Goal: Transaction & Acquisition: Purchase product/service

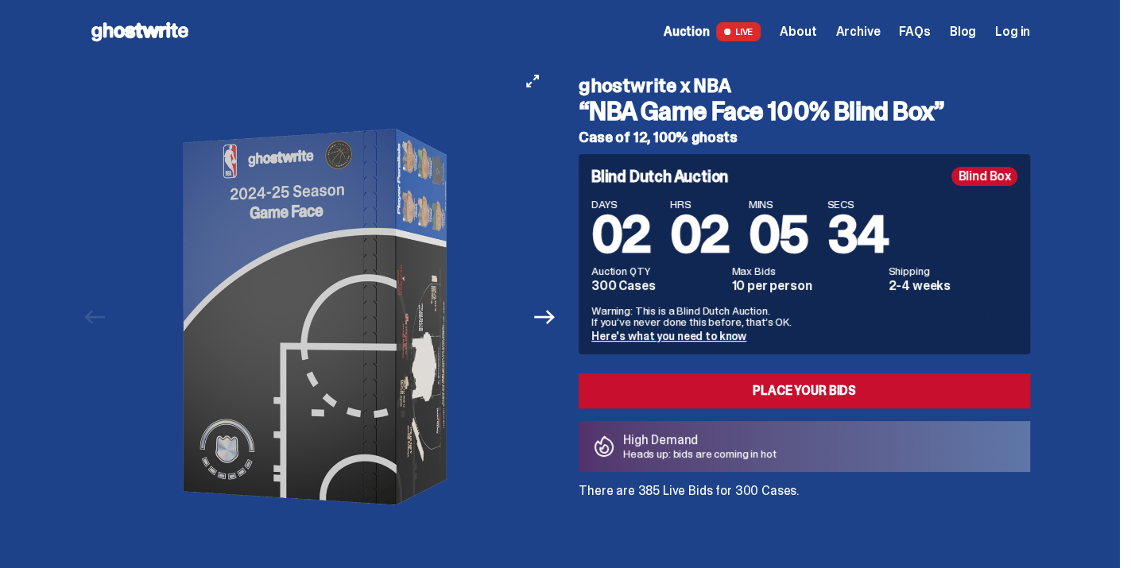
click at [551, 330] on button "Next" at bounding box center [544, 317] width 35 height 35
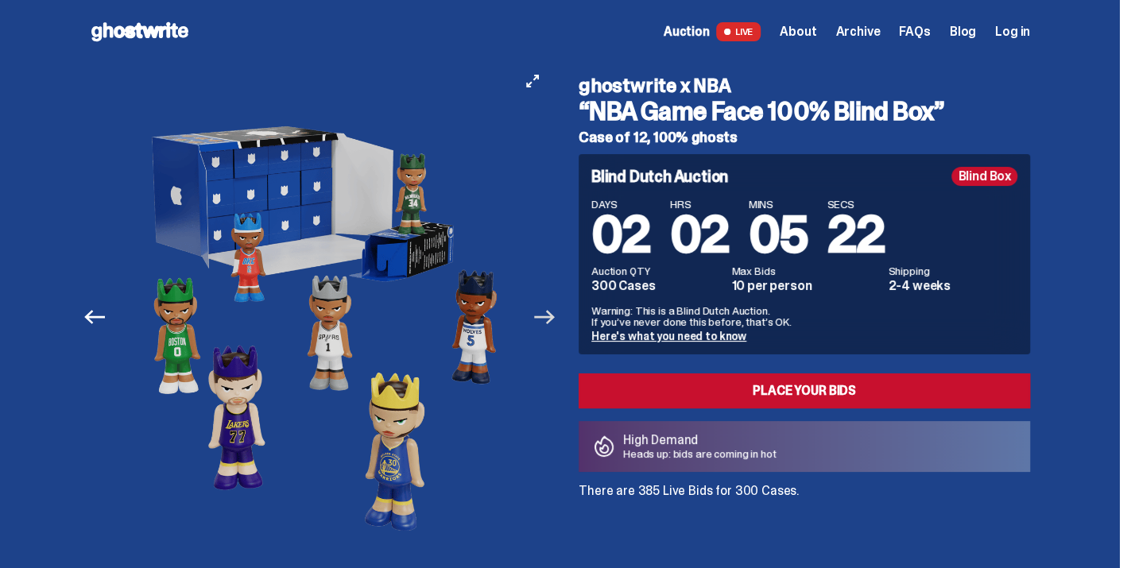
click at [555, 323] on icon "Next" at bounding box center [544, 317] width 21 height 21
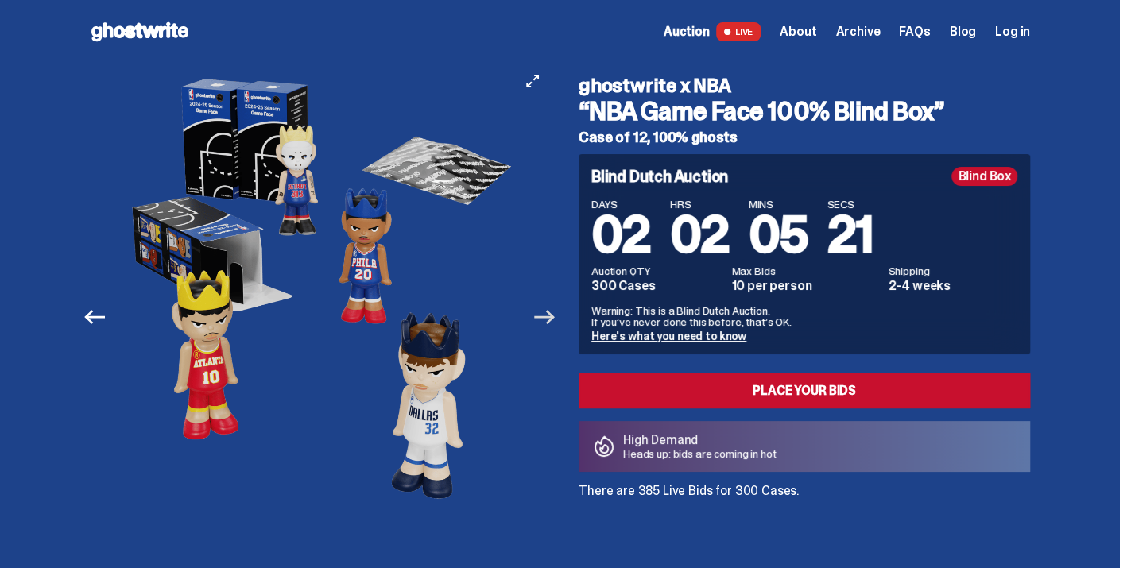
click at [555, 323] on icon "Next" at bounding box center [544, 317] width 21 height 21
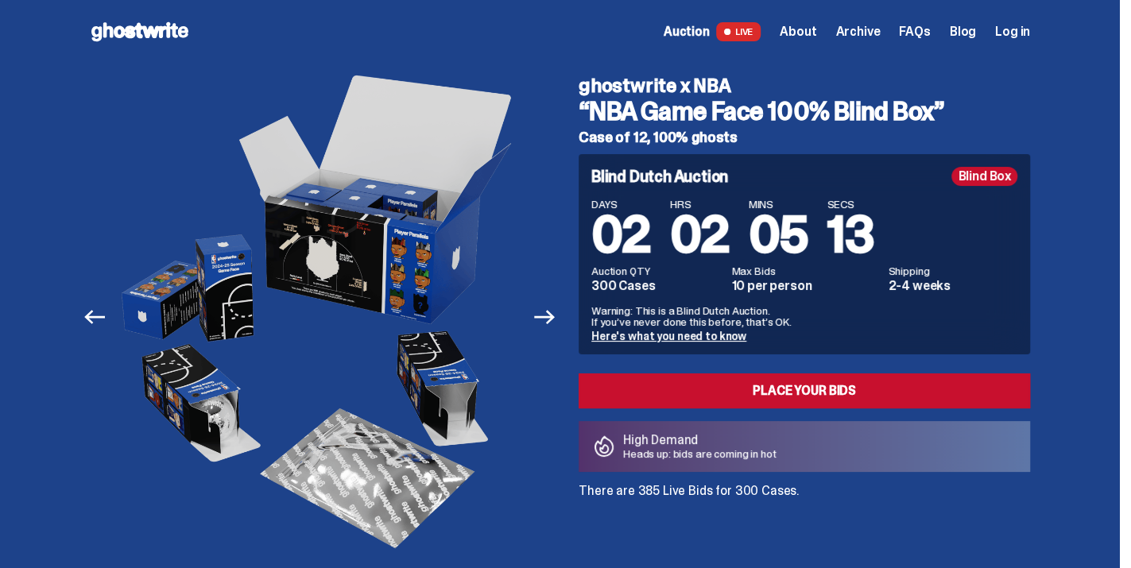
click at [695, 37] on span "Auction" at bounding box center [687, 31] width 46 height 13
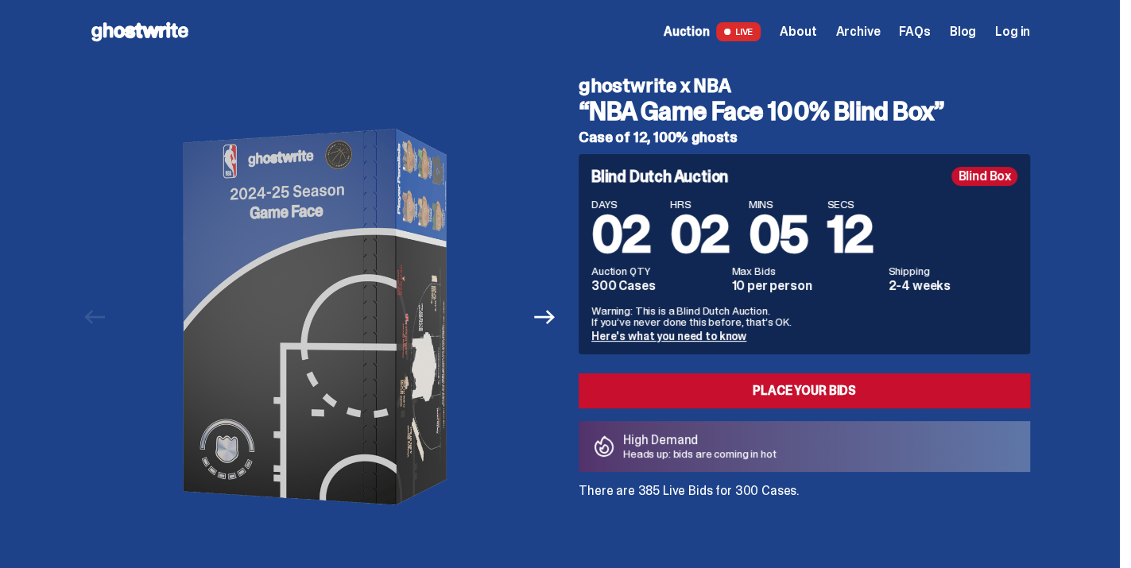
click at [874, 29] on span "Archive" at bounding box center [857, 31] width 45 height 13
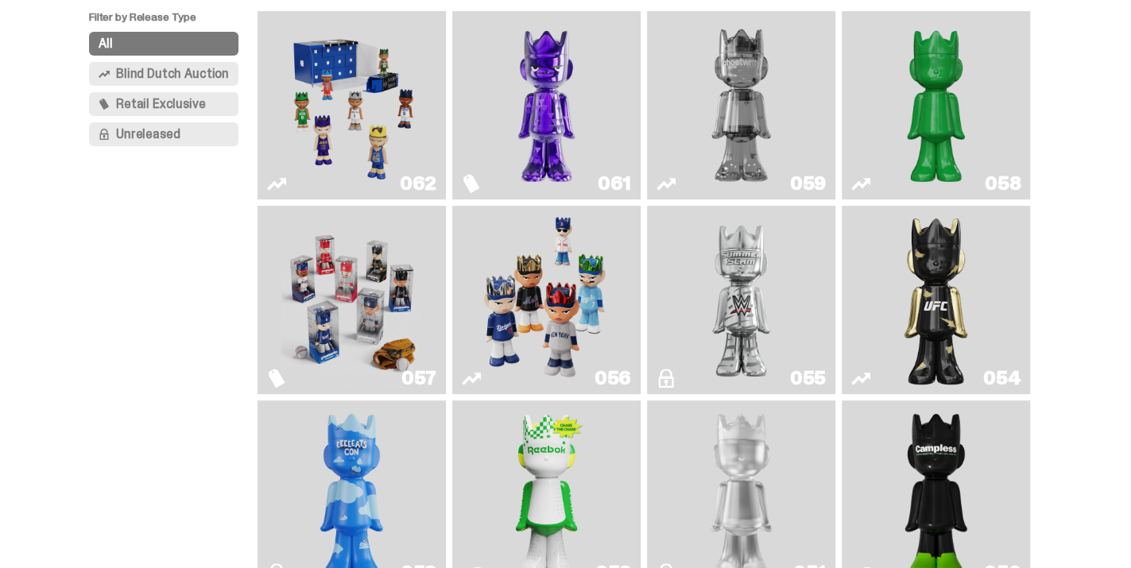
scroll to position [159, 0]
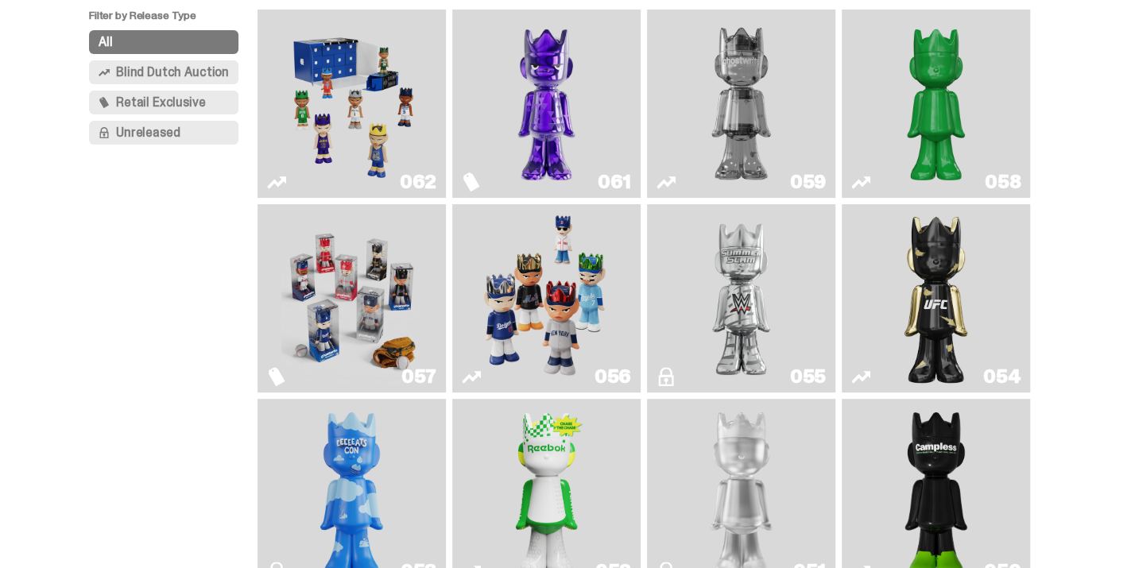
click at [801, 133] on img "Two" at bounding box center [741, 104] width 141 height 176
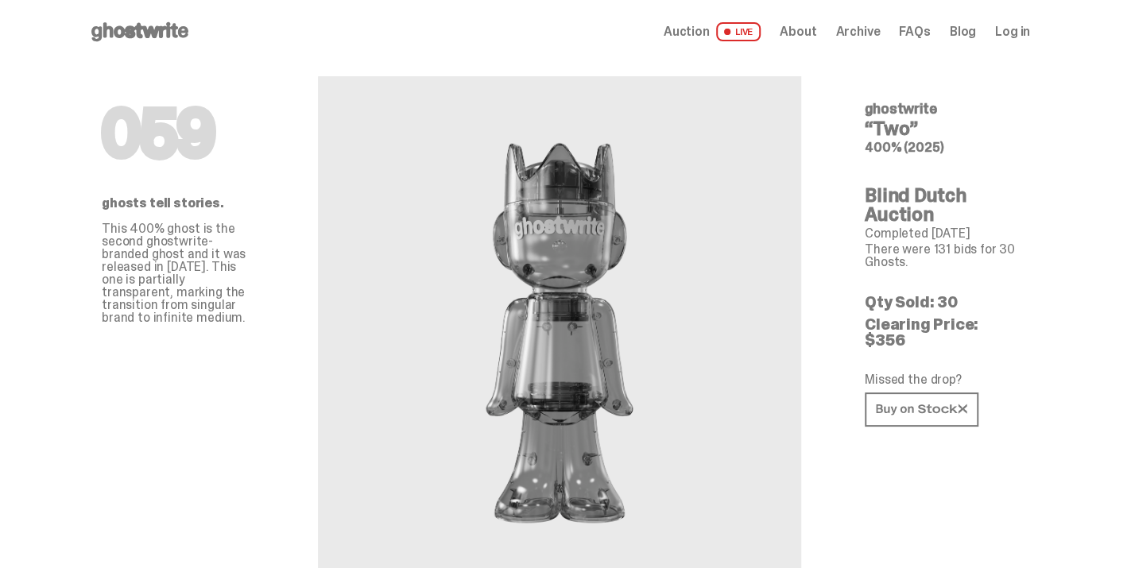
click at [850, 36] on span "Archive" at bounding box center [857, 31] width 45 height 13
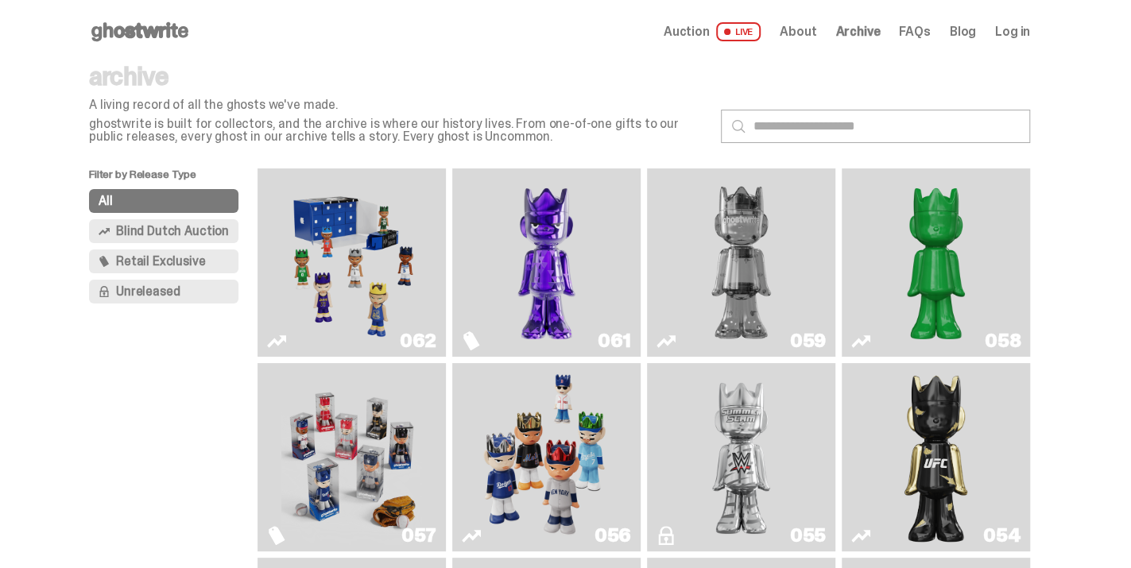
click at [180, 285] on span "Unreleased" at bounding box center [148, 291] width 64 height 13
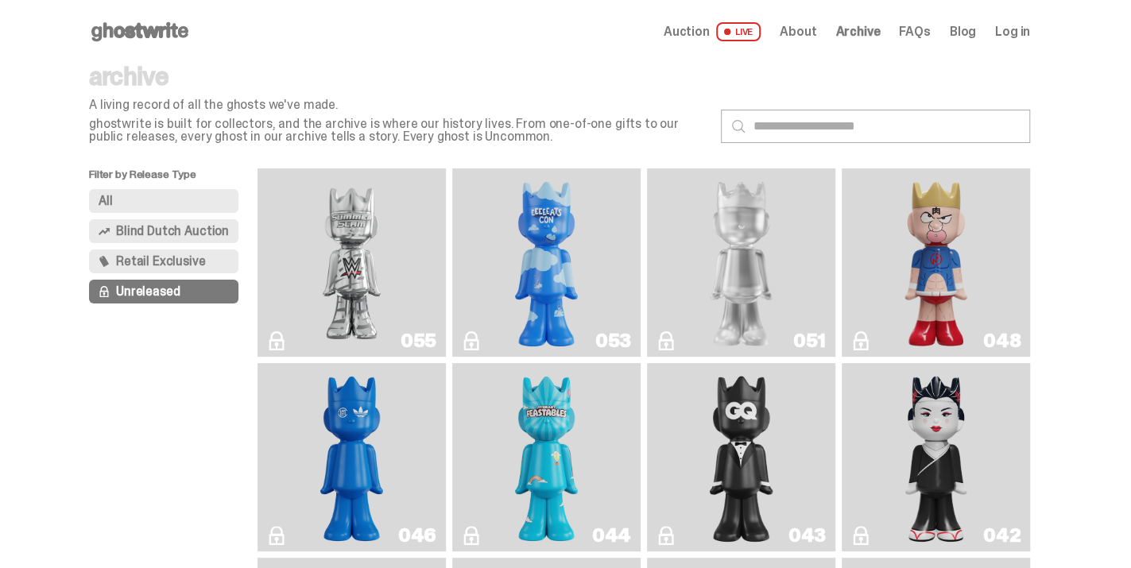
click at [175, 266] on span "Retail Exclusive" at bounding box center [160, 261] width 89 height 13
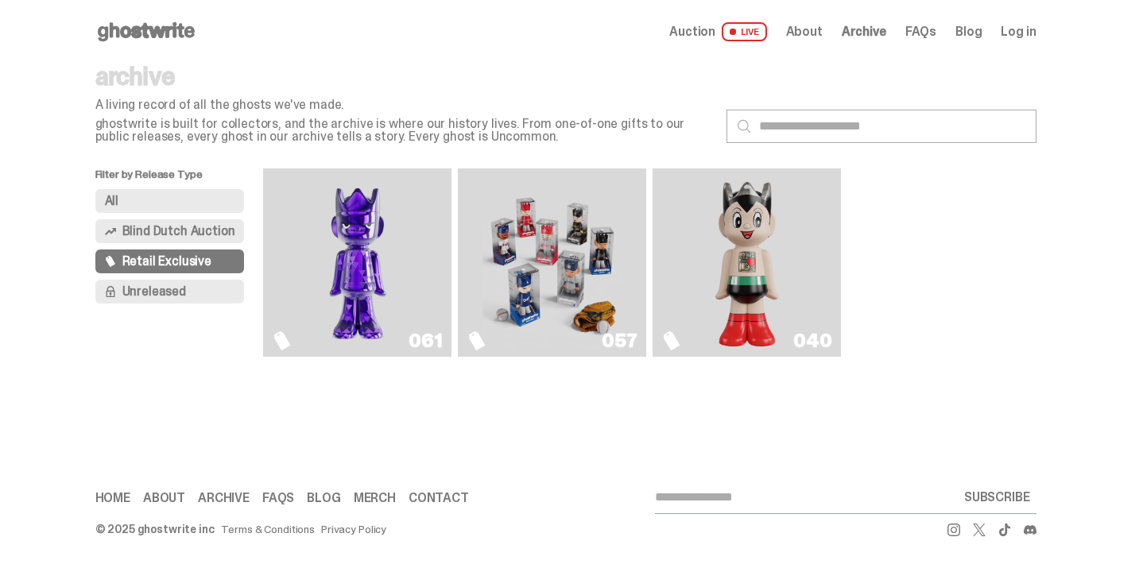
click at [738, 255] on img "Astro Boy (Heart)" at bounding box center [747, 263] width 76 height 176
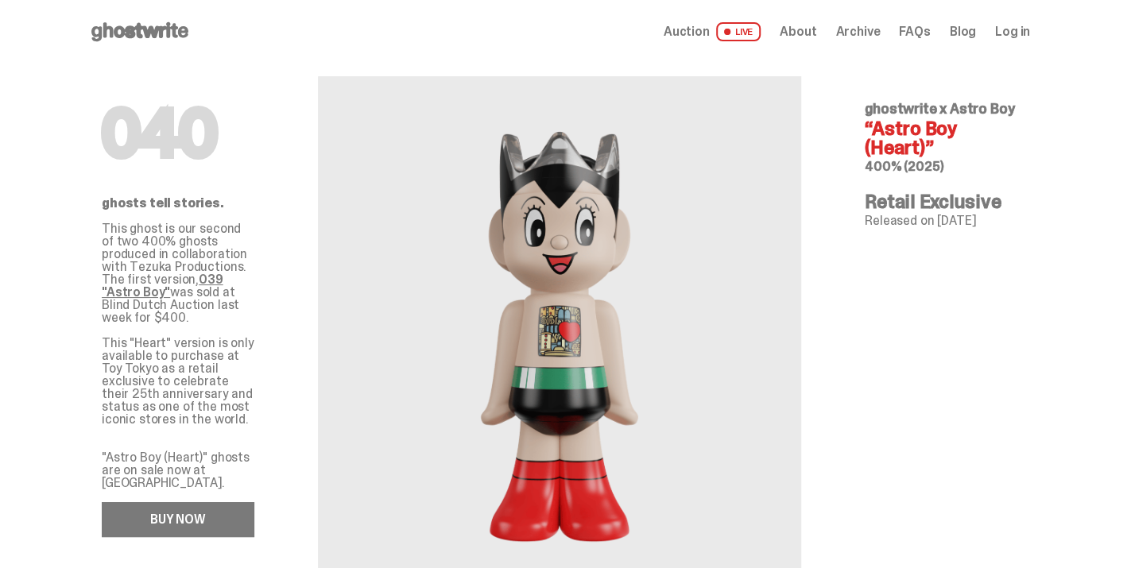
click at [227, 513] on link "BUY NOW" at bounding box center [178, 519] width 153 height 35
click at [122, 36] on use at bounding box center [139, 31] width 97 height 19
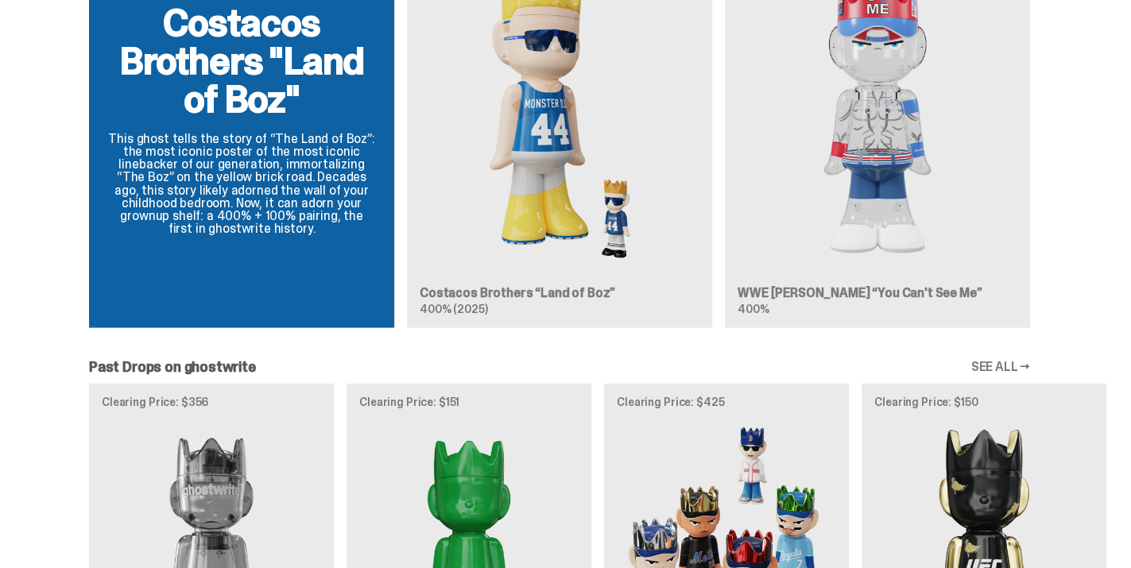
scroll to position [1192, 0]
